Goal: Task Accomplishment & Management: Use online tool/utility

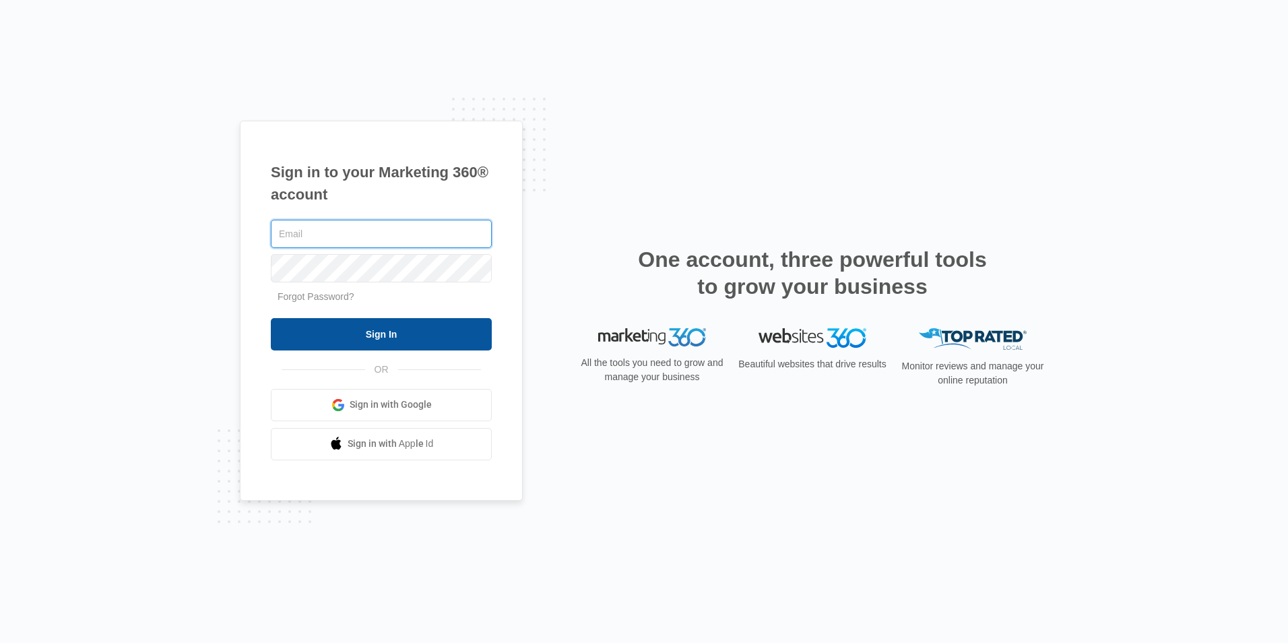
type input "[PERSON_NAME][EMAIL_ADDRESS][DOMAIN_NAME]"
click at [373, 344] on input "Sign In" at bounding box center [381, 334] width 221 height 32
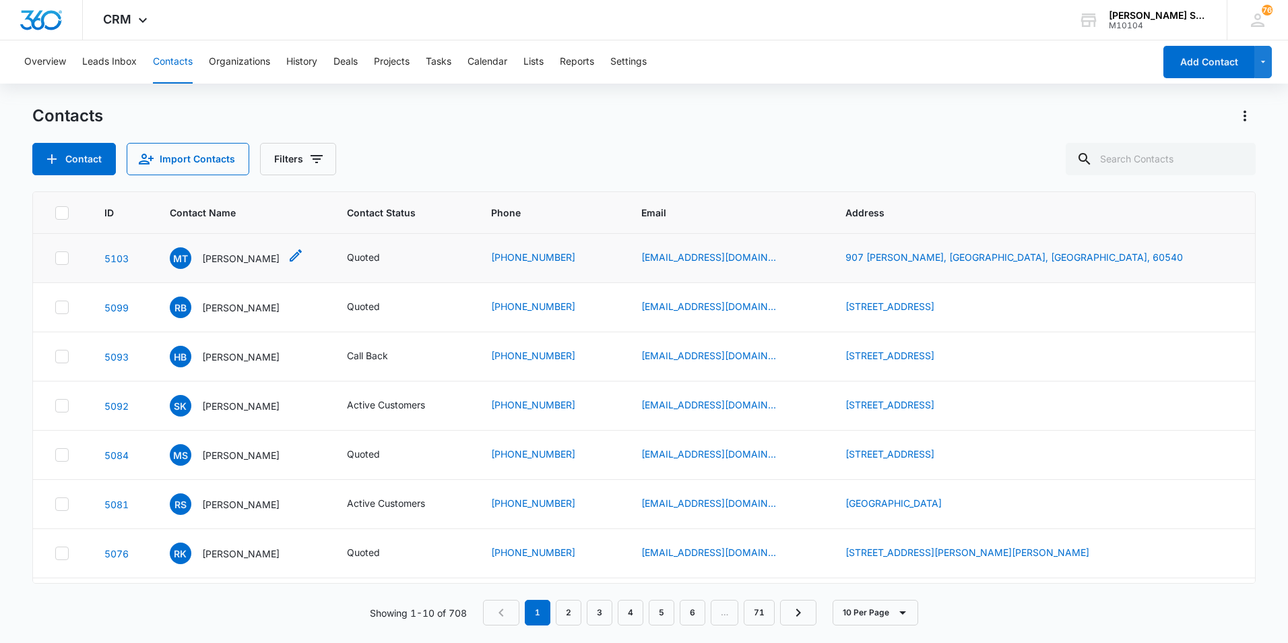
click at [249, 257] on p "[PERSON_NAME]" at bounding box center [240, 258] width 77 height 14
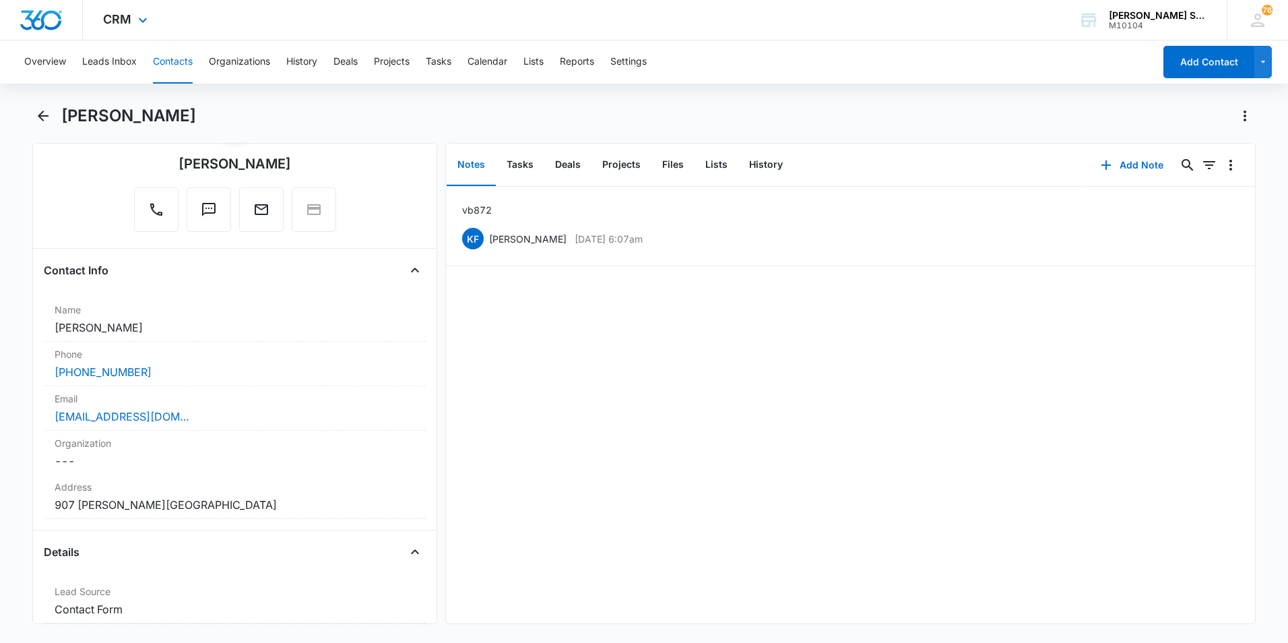
scroll to position [135, 0]
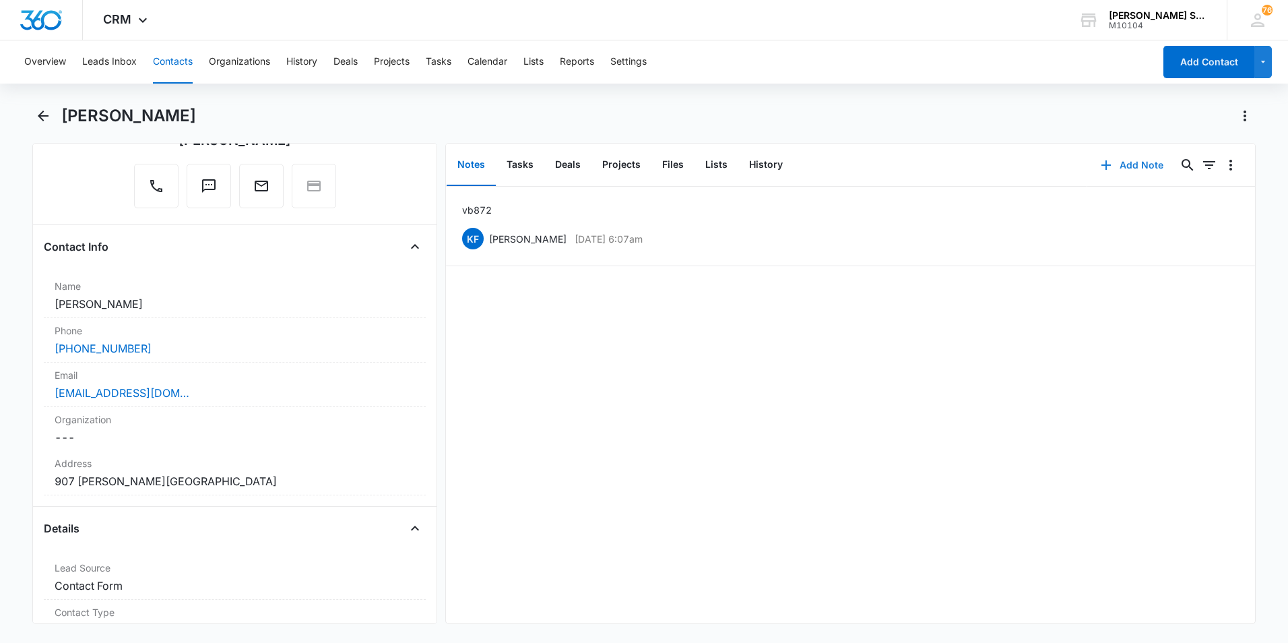
click at [1128, 163] on button "Add Note" at bounding box center [1132, 165] width 90 height 32
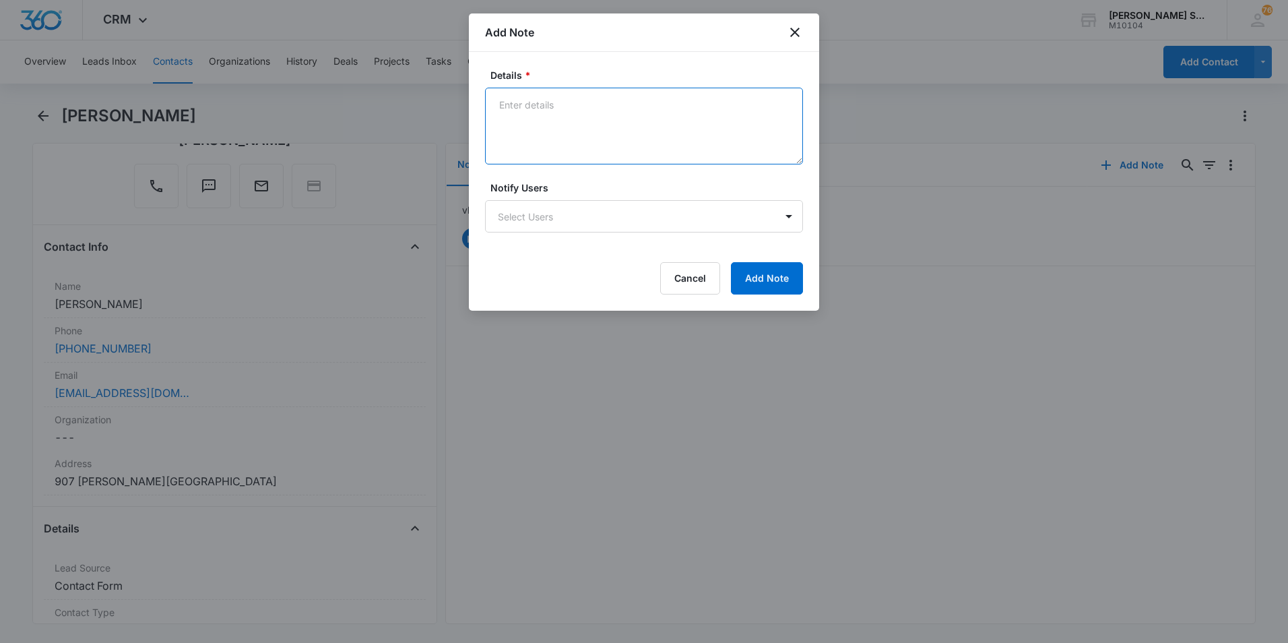
click at [546, 108] on textarea "Details *" at bounding box center [644, 126] width 318 height 77
click at [540, 78] on label "Details *" at bounding box center [649, 75] width 318 height 14
click at [540, 88] on textarea "Details *" at bounding box center [644, 126] width 318 height 77
type textarea "lvm"
click at [775, 273] on button "Add Note" at bounding box center [767, 278] width 72 height 32
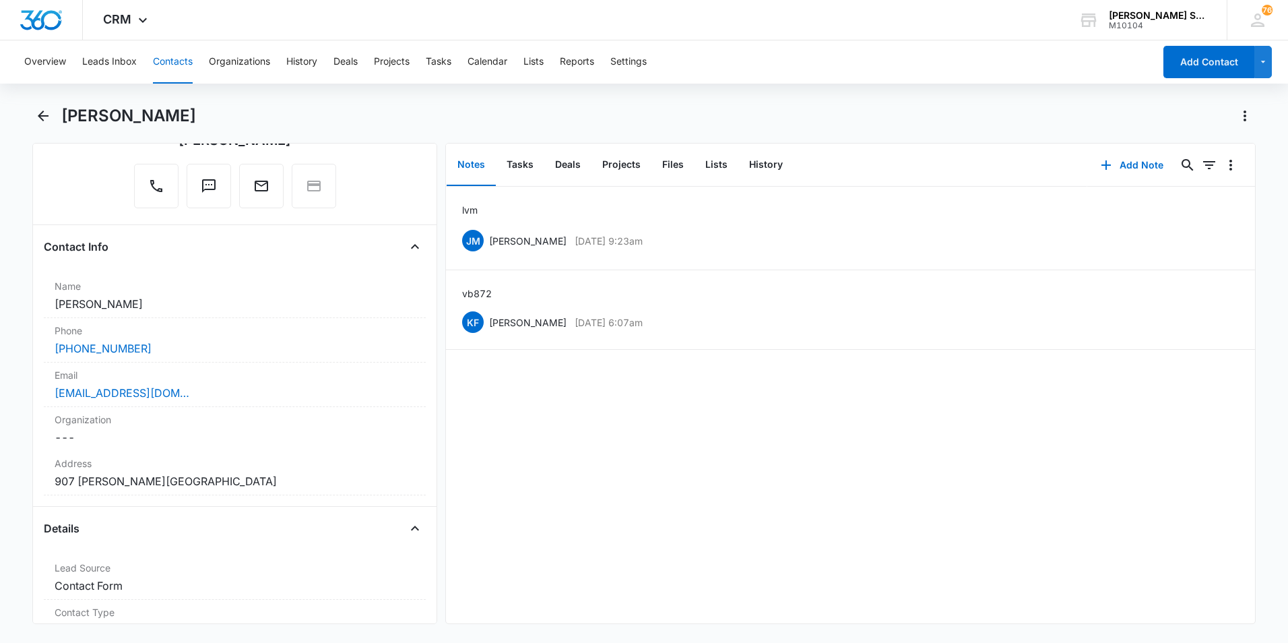
click at [174, 63] on button "Contacts" at bounding box center [173, 61] width 40 height 43
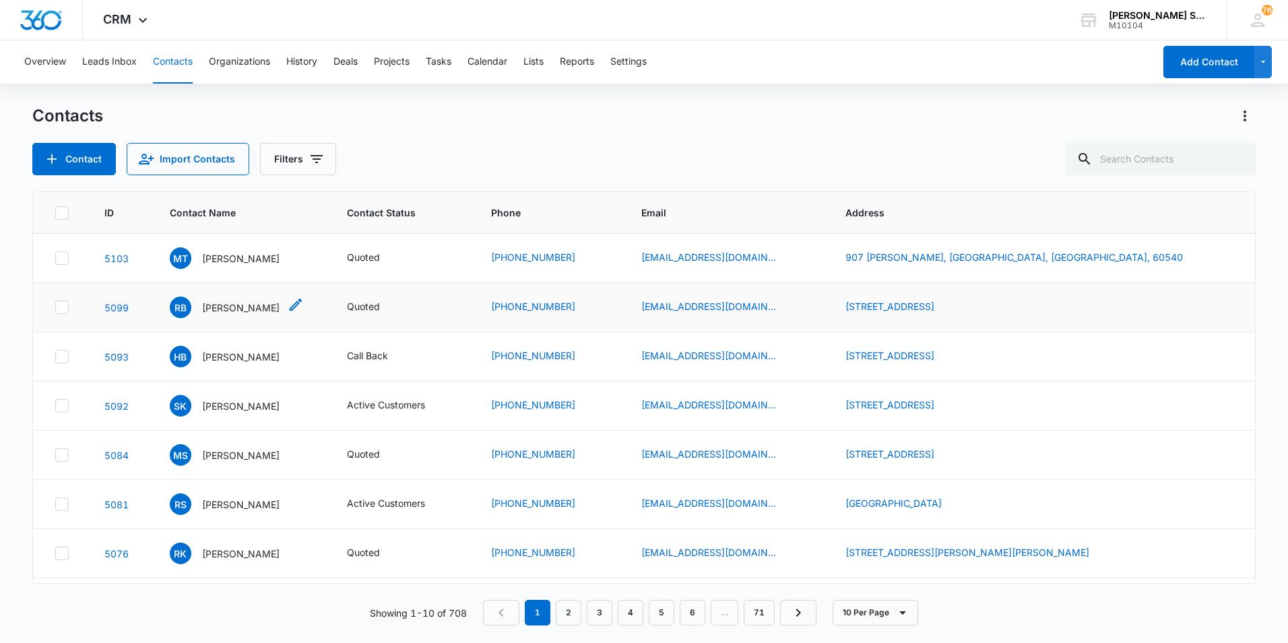
click at [272, 309] on p "[PERSON_NAME]" at bounding box center [240, 307] width 77 height 14
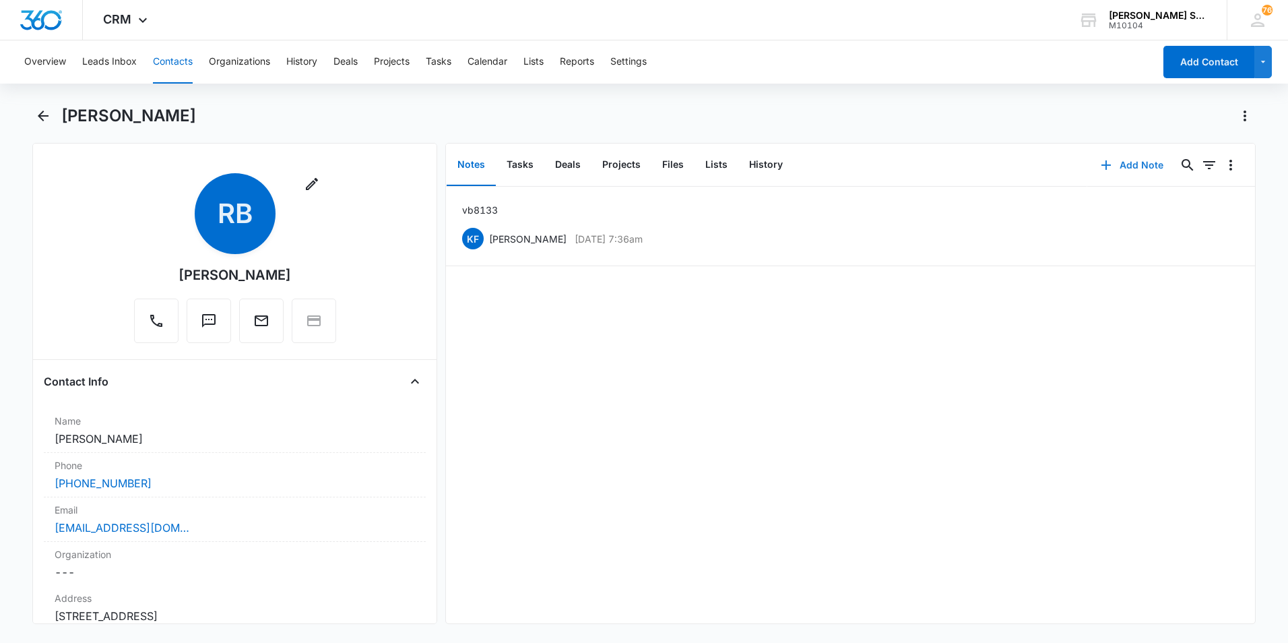
click at [1132, 165] on button "Add Note" at bounding box center [1132, 165] width 90 height 32
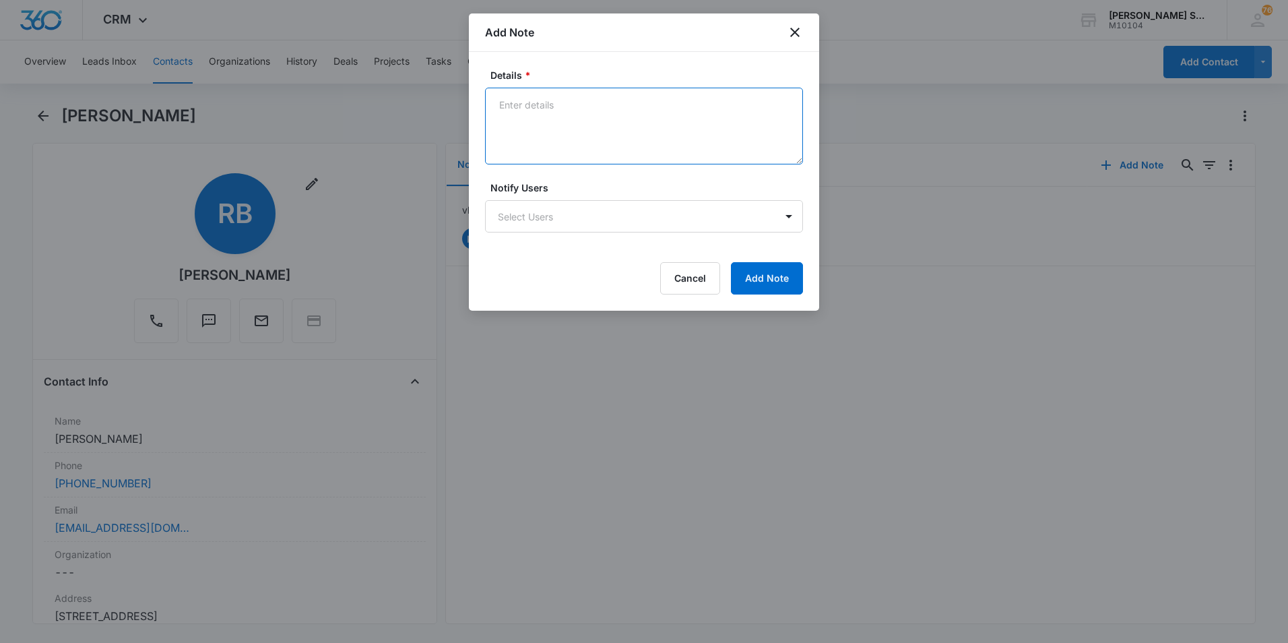
click at [551, 110] on textarea "Details *" at bounding box center [644, 126] width 318 height 77
type textarea "lvm"
click at [754, 271] on button "Add Note" at bounding box center [767, 278] width 72 height 32
